Goal: Find specific page/section: Find specific page/section

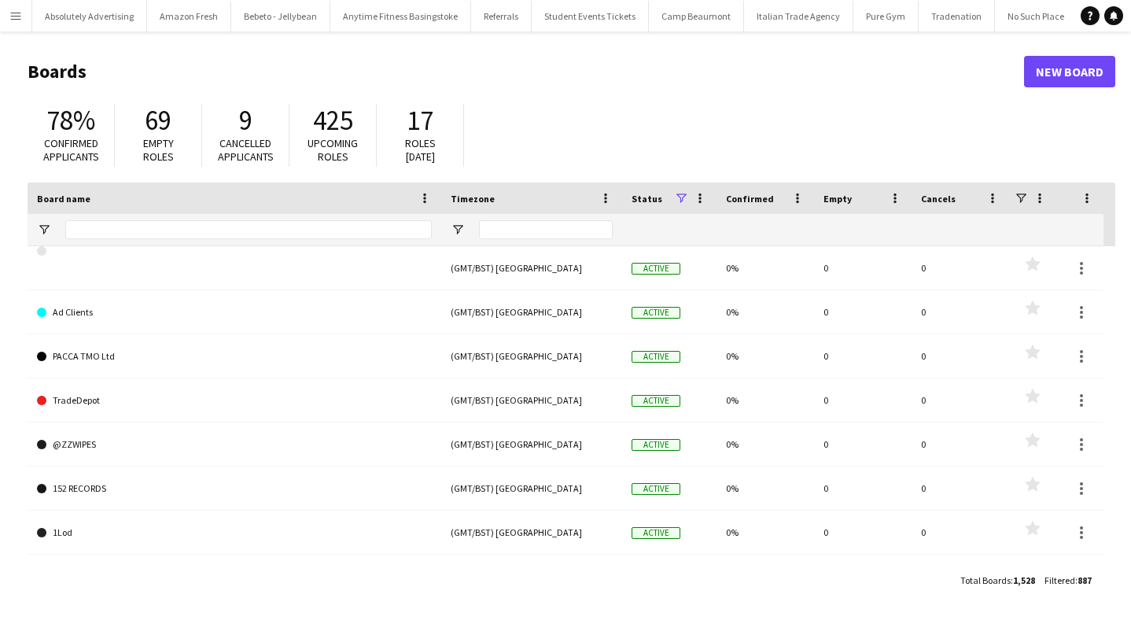
click at [30, 26] on button "Menu" at bounding box center [15, 15] width 31 height 31
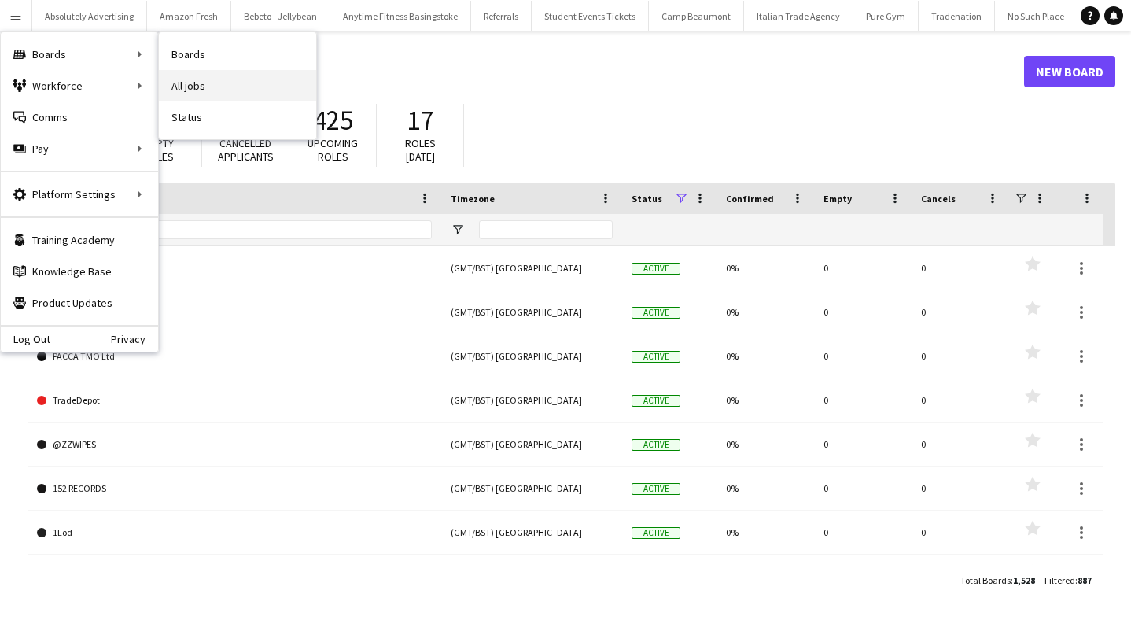
click at [211, 82] on link "All jobs" at bounding box center [237, 85] width 157 height 31
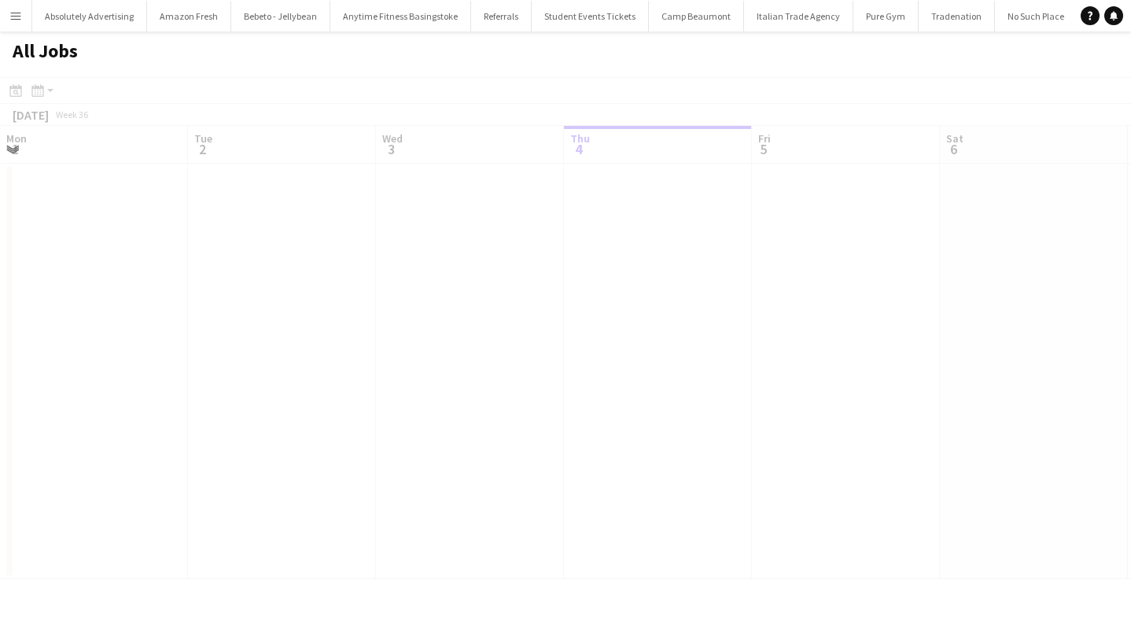
scroll to position [0, 376]
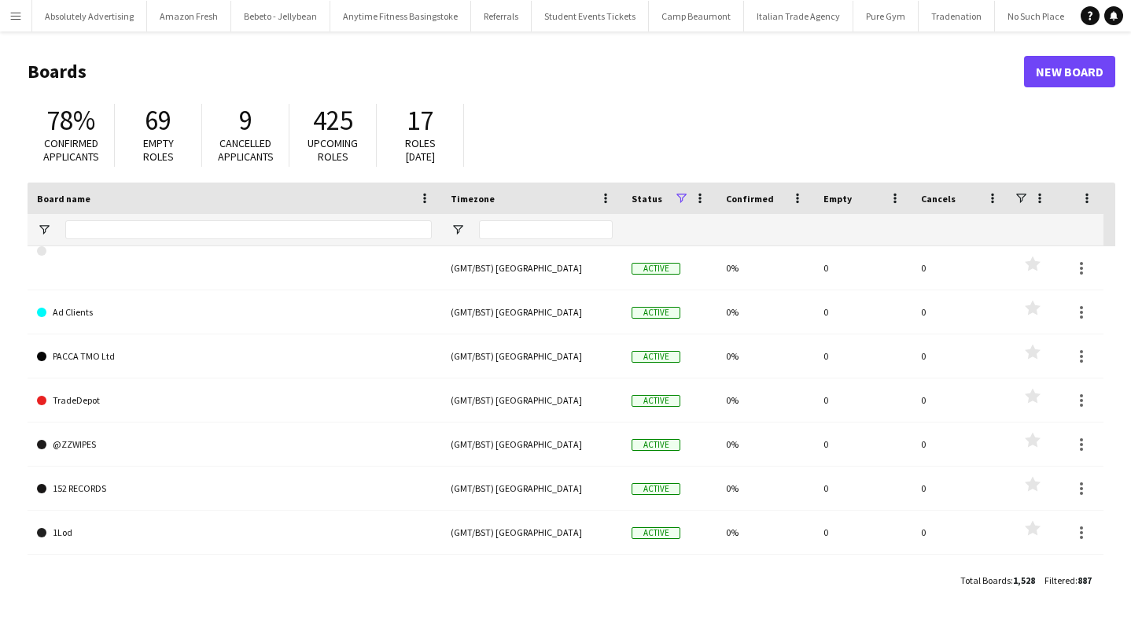
click at [23, 20] on button "Menu" at bounding box center [15, 15] width 31 height 31
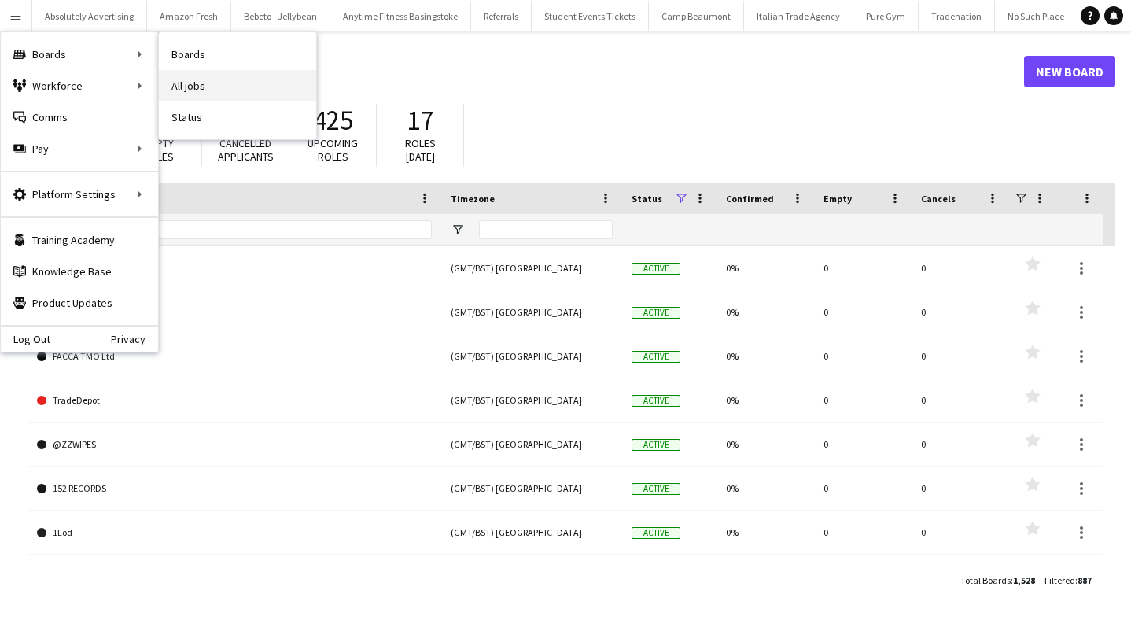
click at [262, 95] on link "All jobs" at bounding box center [237, 85] width 157 height 31
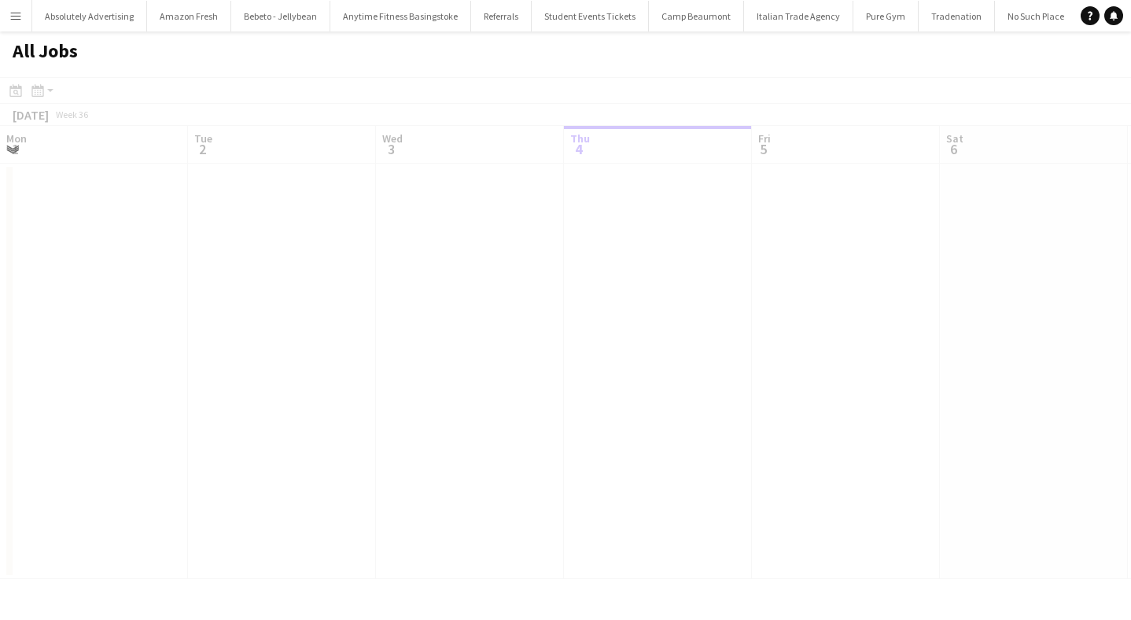
scroll to position [0, 376]
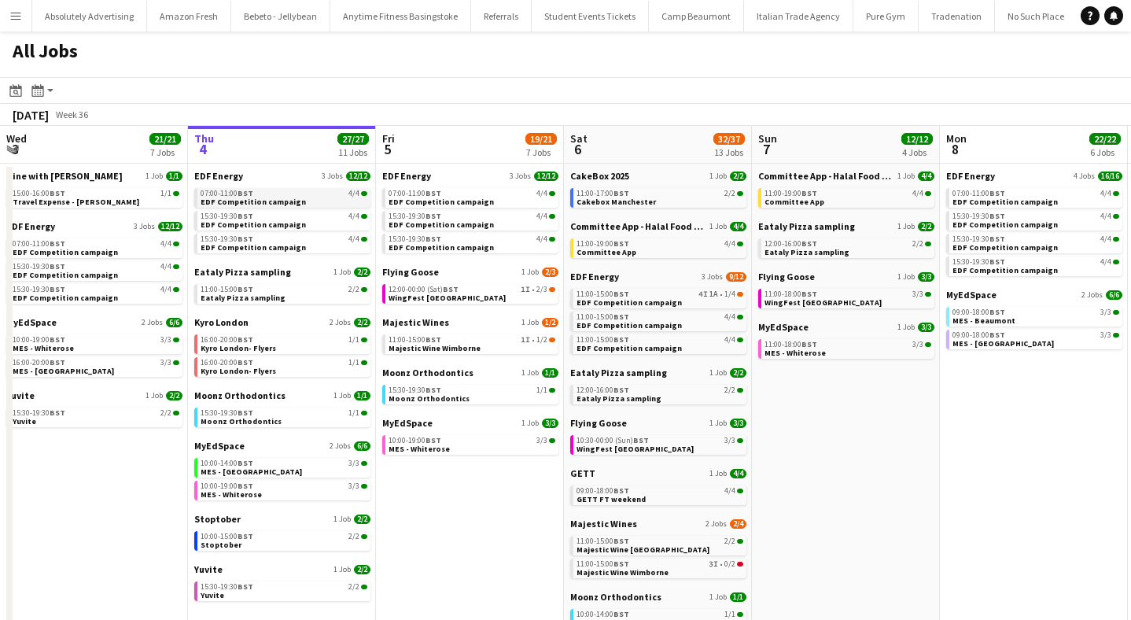
click at [266, 194] on div "07:00-11:00 BST 4/4" at bounding box center [284, 194] width 167 height 8
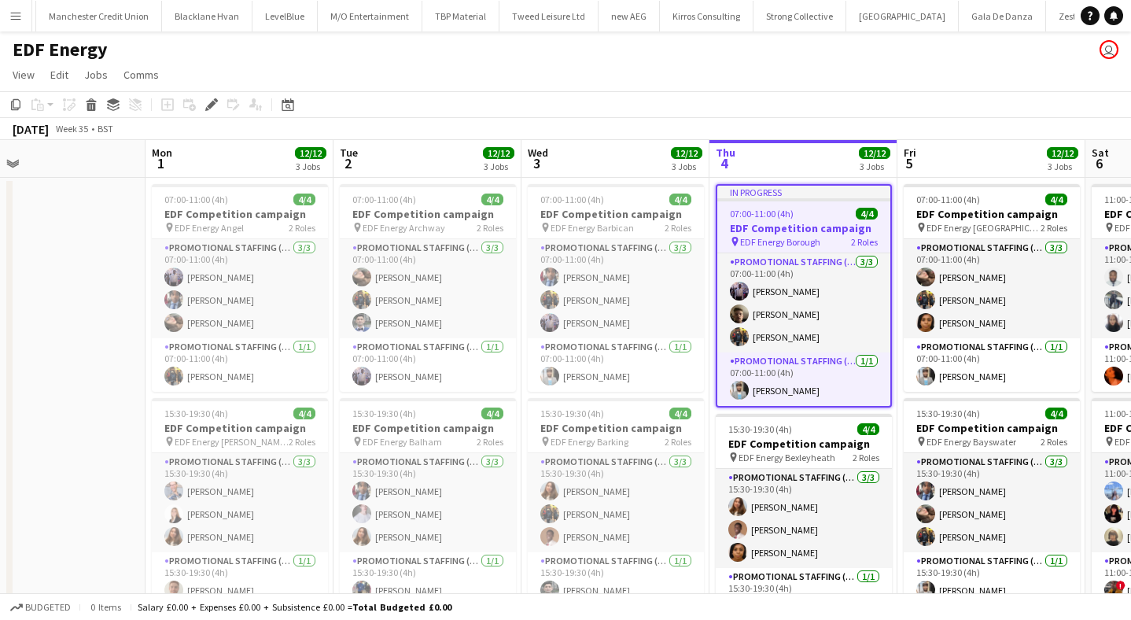
scroll to position [0, 420]
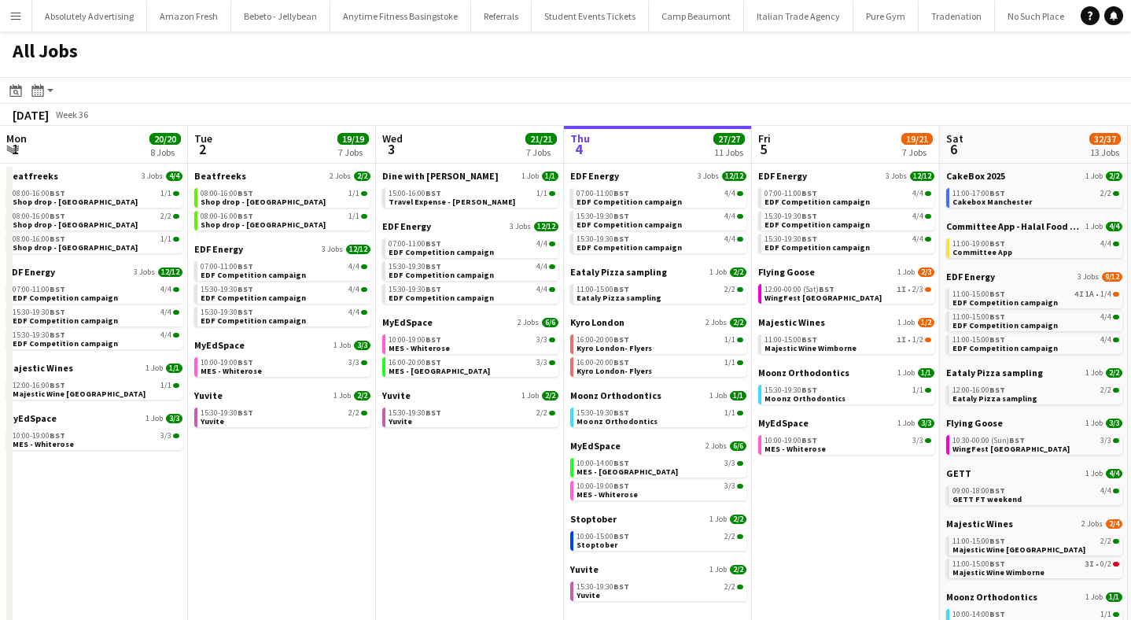
scroll to position [0, 376]
